Goal: Task Accomplishment & Management: Use online tool/utility

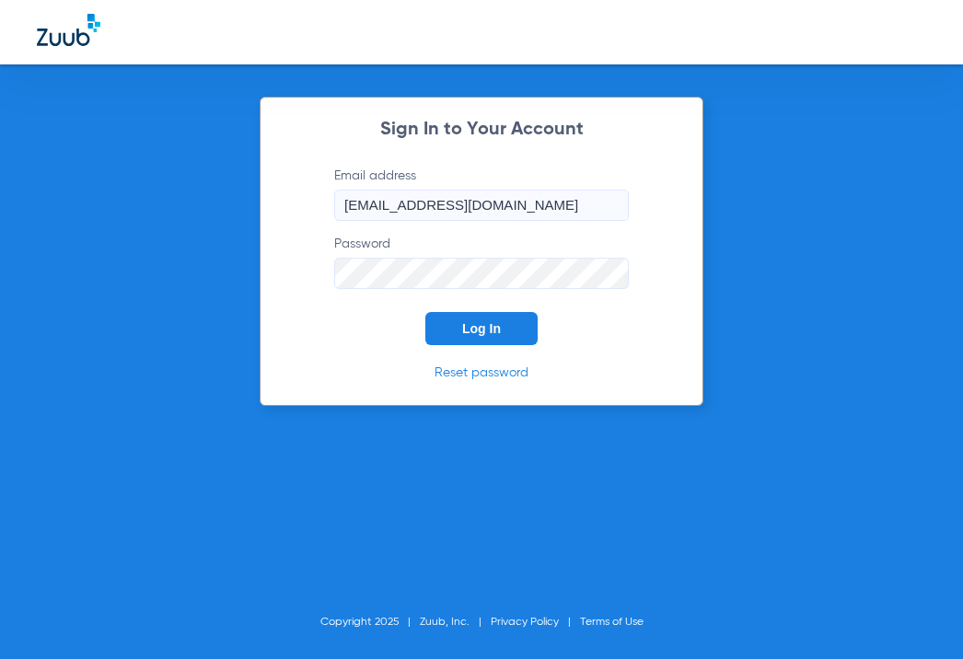
click at [481, 325] on span "Log In" at bounding box center [481, 328] width 39 height 15
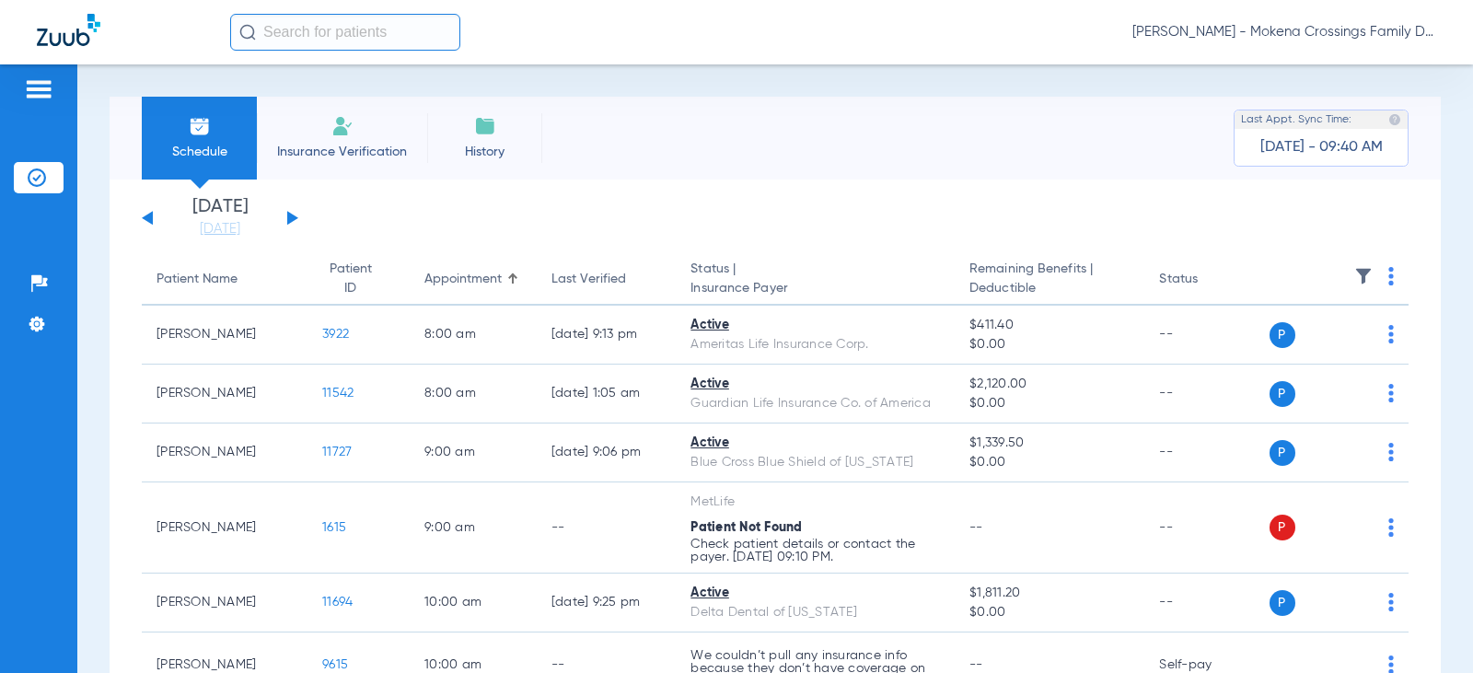
click at [343, 34] on input "text" at bounding box center [345, 32] width 230 height 37
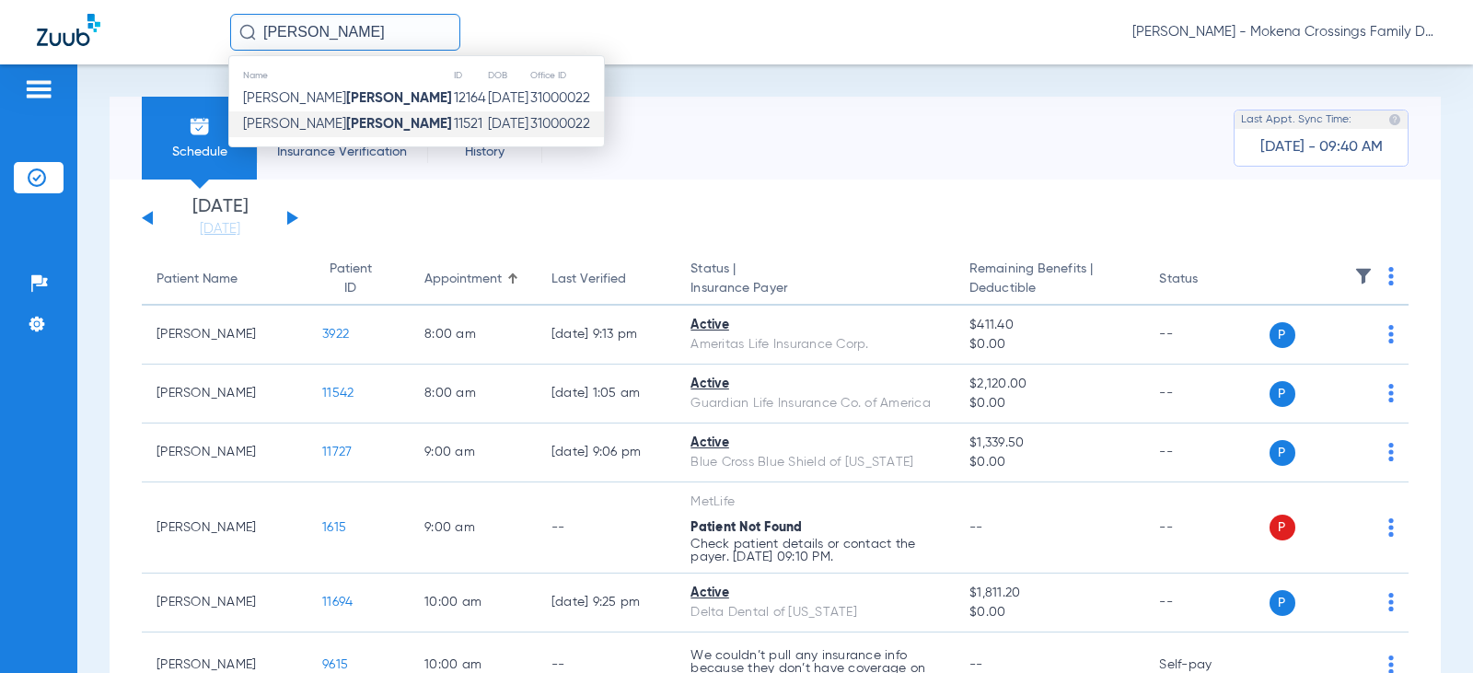
type input "[PERSON_NAME]"
click at [346, 131] on strong "[PERSON_NAME]" at bounding box center [399, 124] width 106 height 14
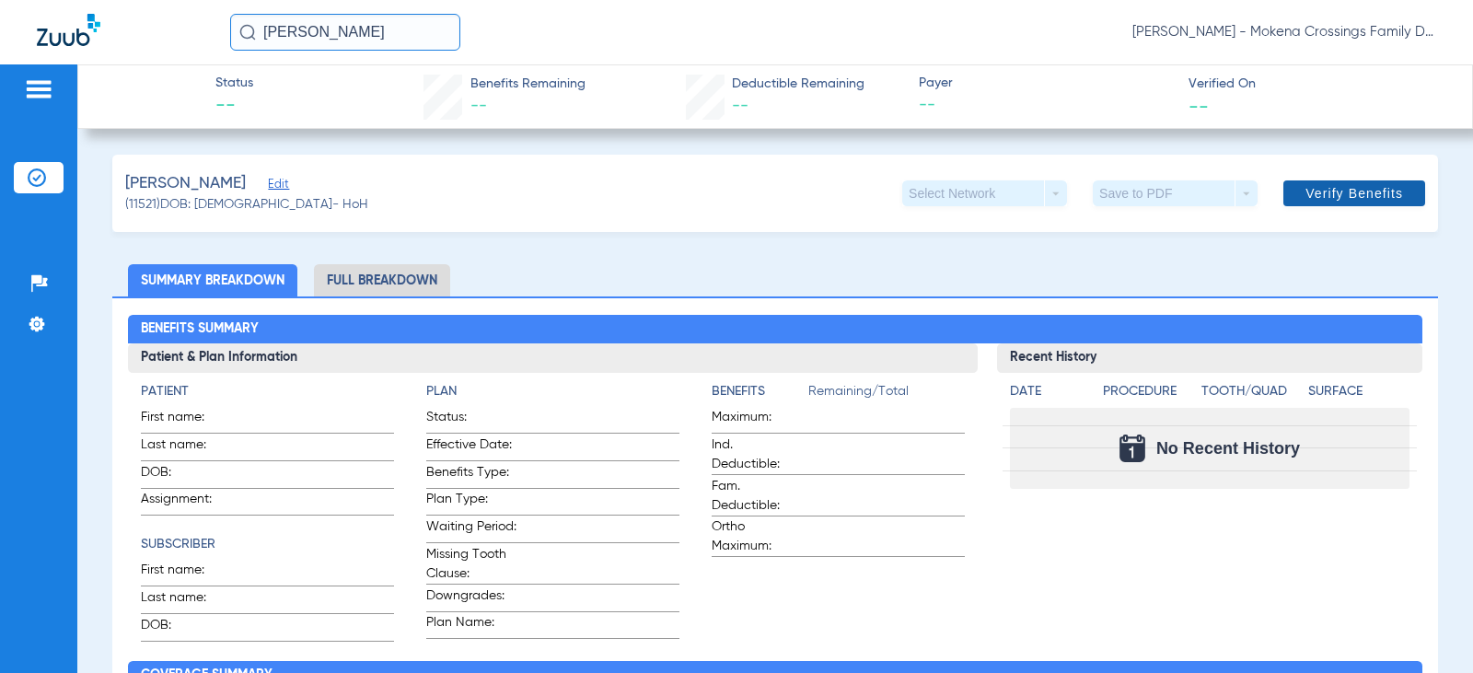
click at [962, 203] on span at bounding box center [1355, 193] width 142 height 44
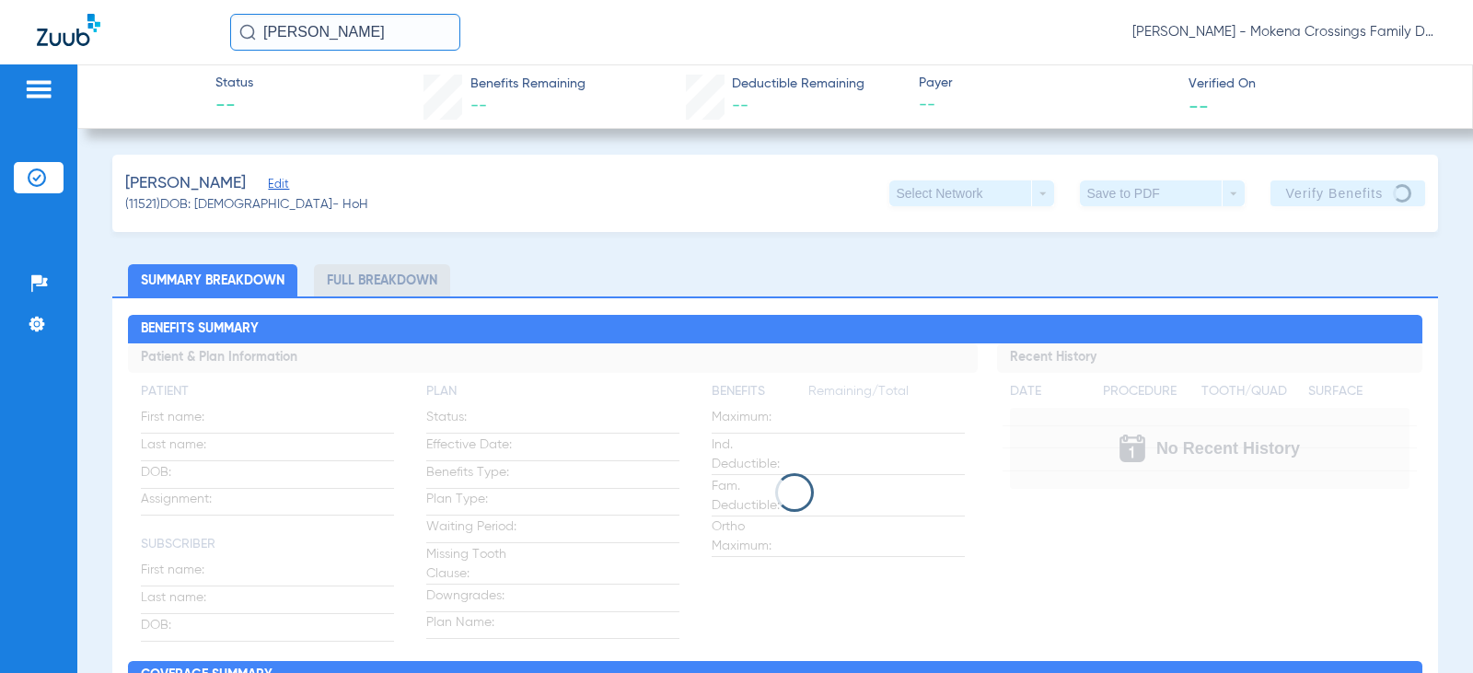
click at [738, 305] on div "Benefits Summary Patient & Plan Information Patient First name: Last name: DOB:…" at bounding box center [775, 555] width 1326 height 516
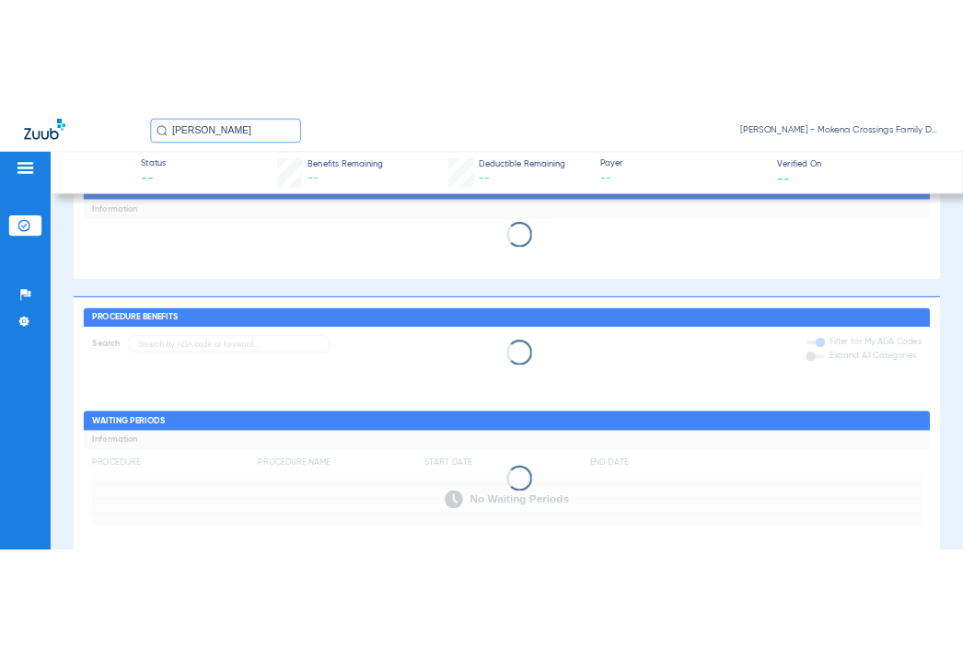
scroll to position [886, 0]
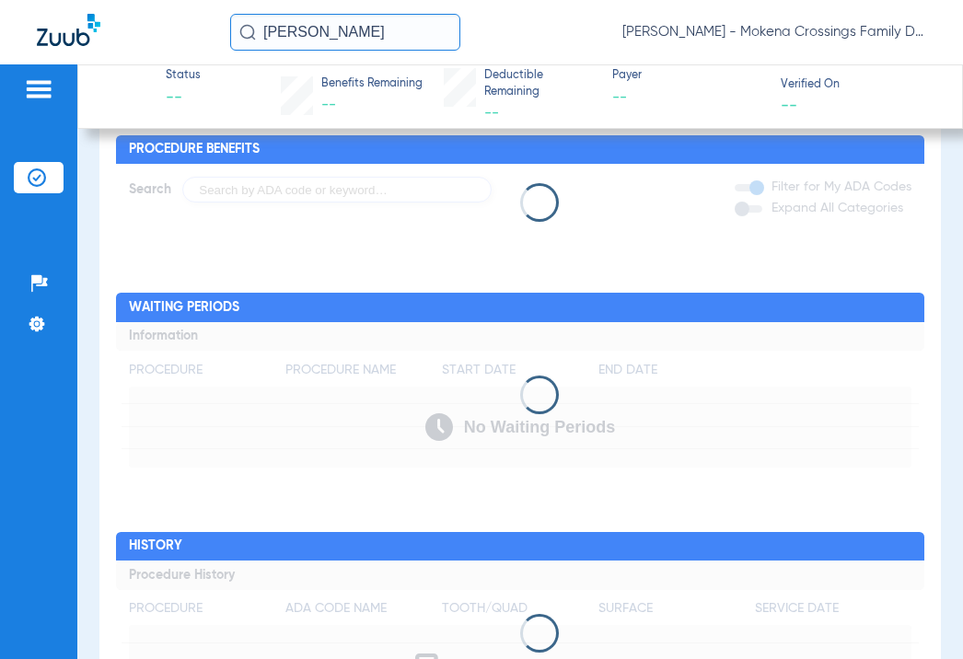
click at [52, 35] on img at bounding box center [69, 30] width 64 height 32
